Goal: Navigation & Orientation: Understand site structure

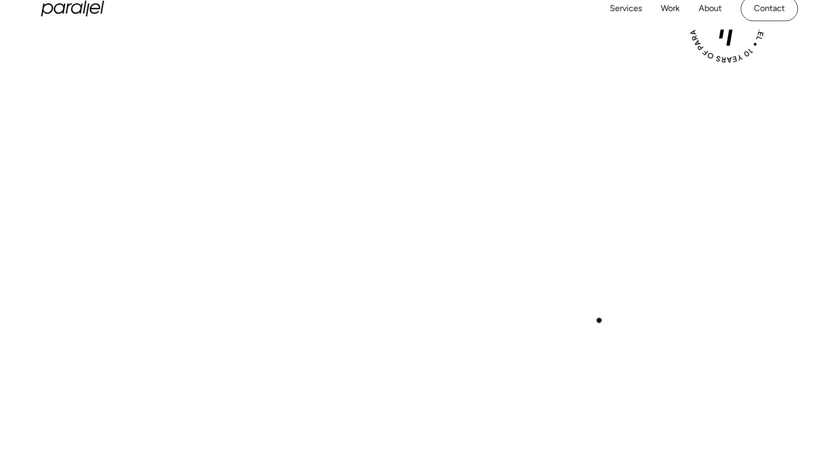
scroll to position [316, 0]
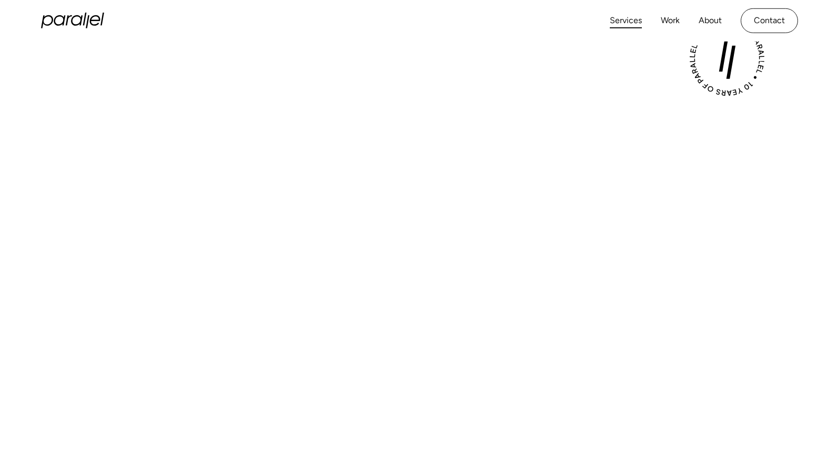
click at [610, 26] on link "Services" at bounding box center [626, 20] width 32 height 15
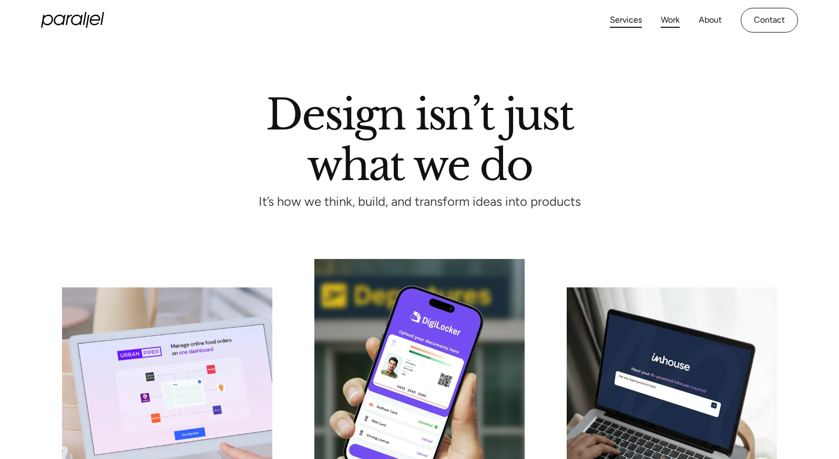
click at [661, 28] on link "Work" at bounding box center [670, 20] width 19 height 15
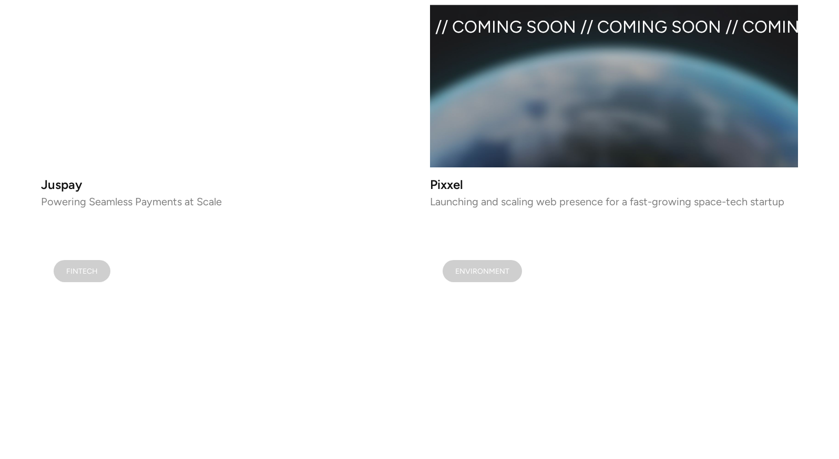
scroll to position [1210, 0]
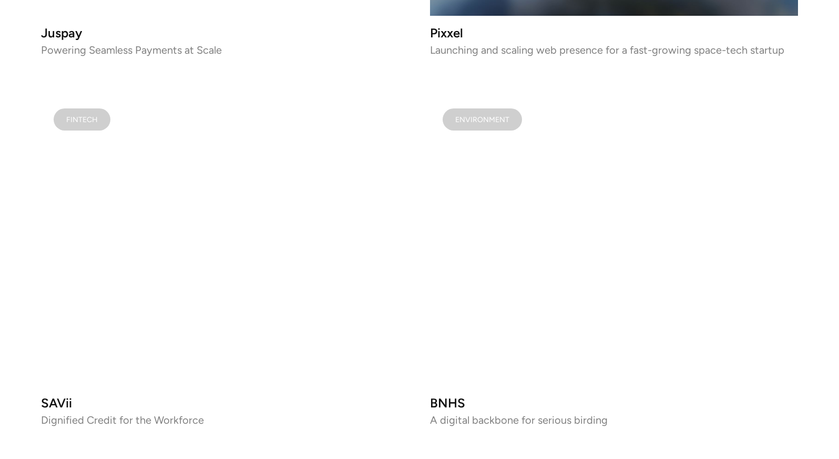
scroll to position [1420, 0]
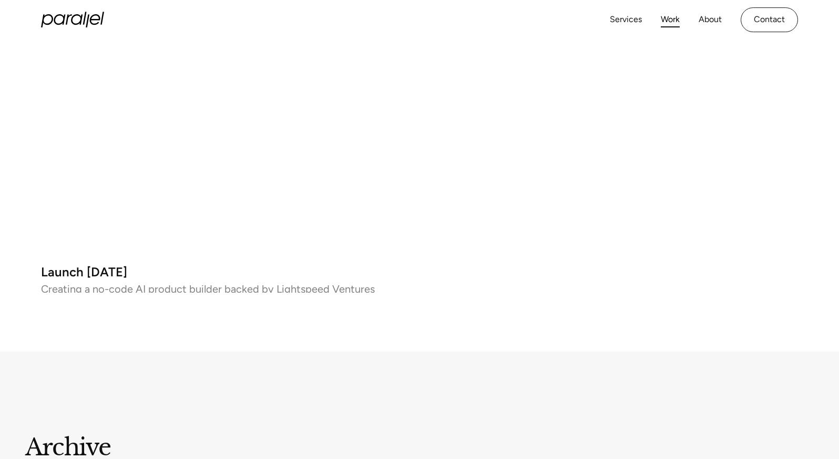
scroll to position [6363, 0]
click at [703, 28] on link "About" at bounding box center [710, 20] width 23 height 15
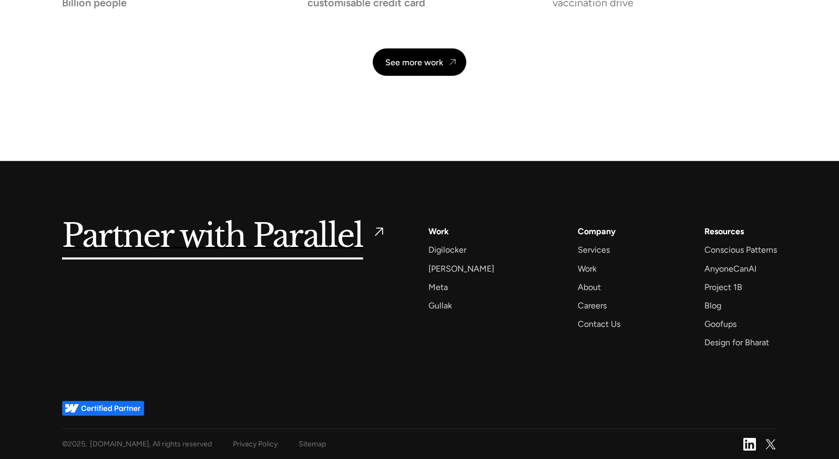
scroll to position [2940, 0]
click at [742, 280] on div "Project 1B" at bounding box center [724, 287] width 38 height 14
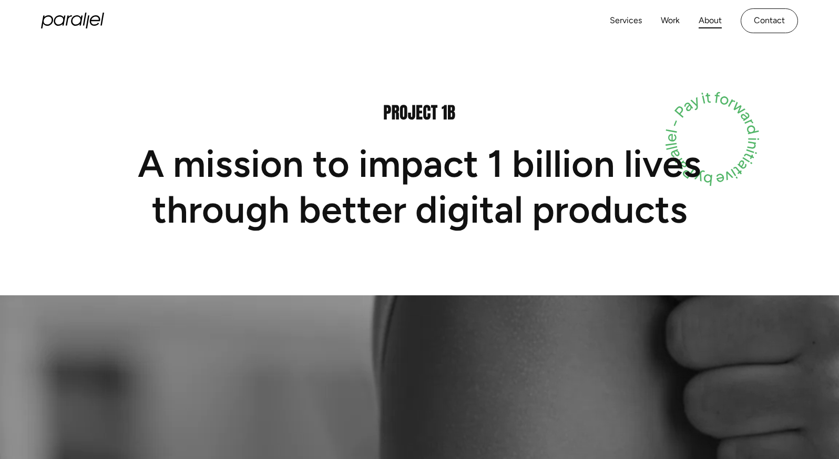
click at [705, 25] on link "About" at bounding box center [710, 20] width 23 height 15
